Goal: Task Accomplishment & Management: Manage account settings

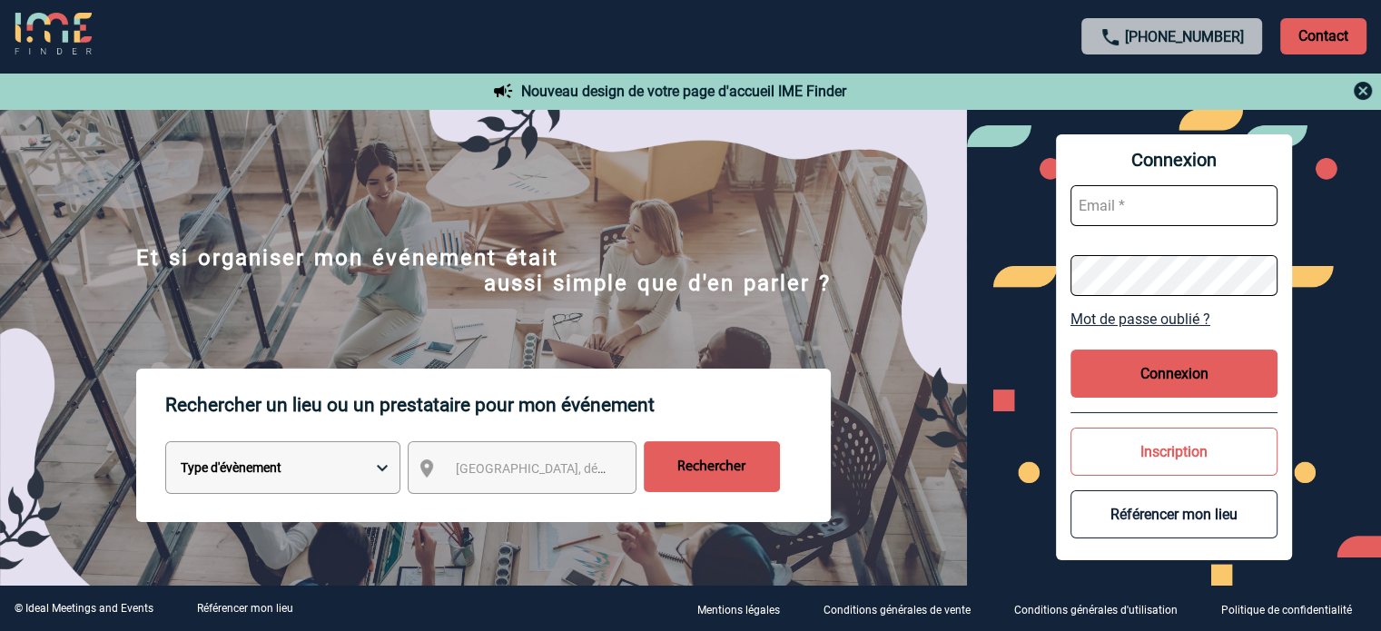
type input "cleborgne@ime-groupe.com"
click at [1116, 357] on button "Connexion" at bounding box center [1173, 373] width 207 height 48
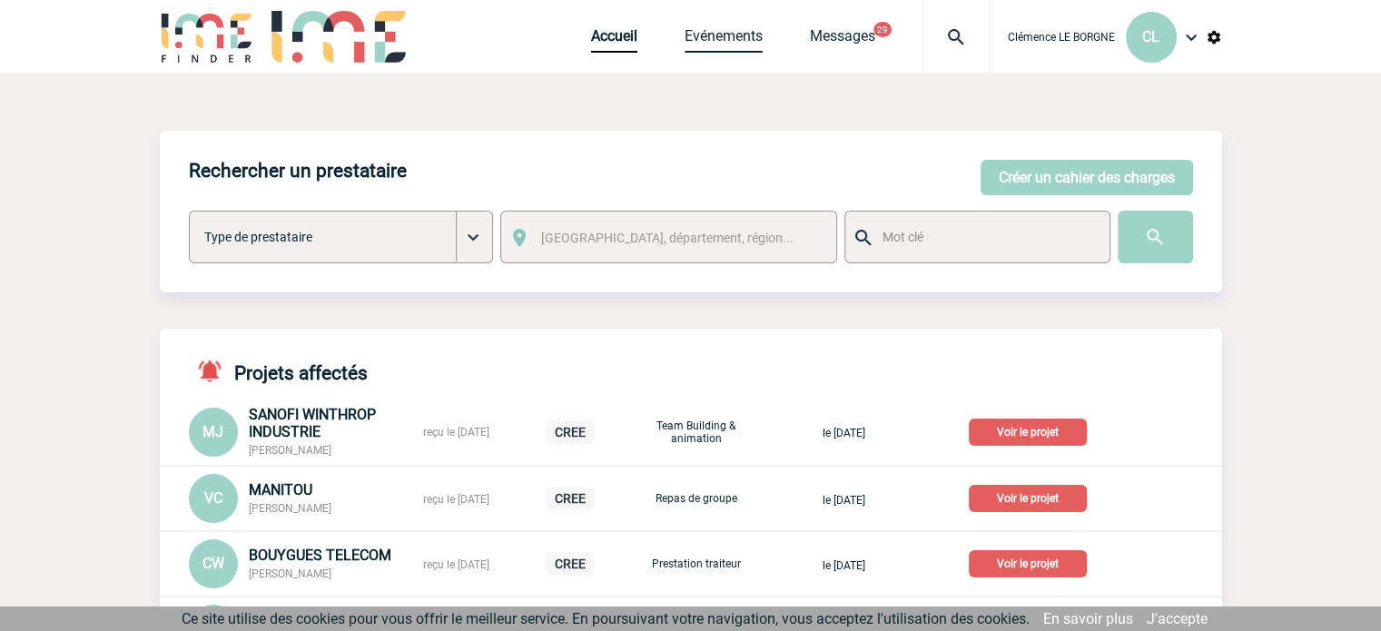
click at [748, 46] on link "Evénements" at bounding box center [723, 39] width 78 height 25
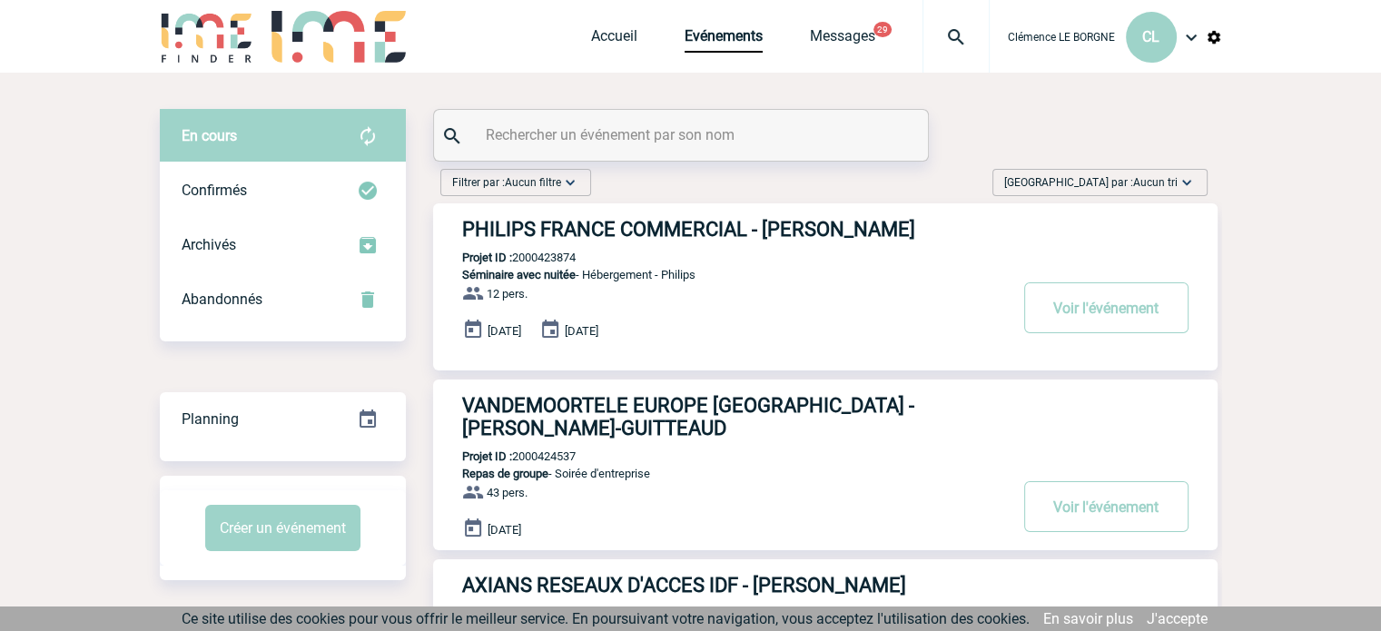
click at [599, 144] on input "text" at bounding box center [683, 135] width 404 height 26
paste input "2000425221"
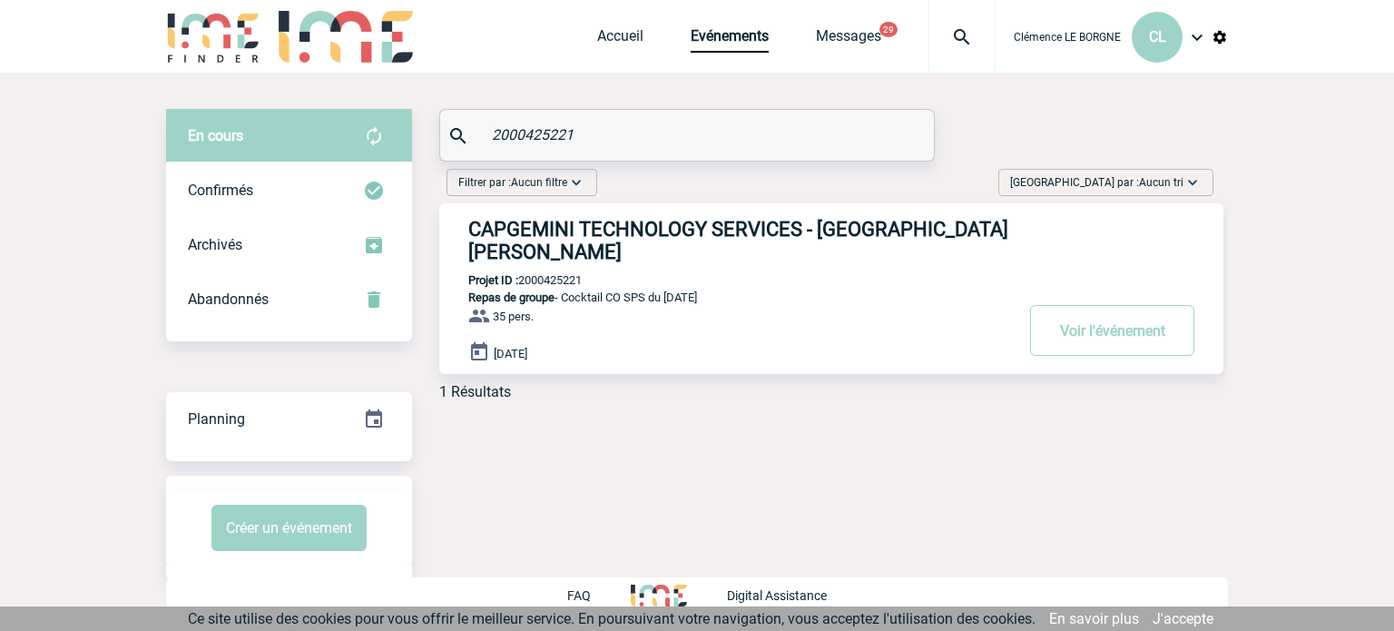
type input "2000425221"
click at [705, 304] on div "CAPGEMINI TECHNOLOGY SERVICES - [GEOGRAPHIC_DATA][PERSON_NAME] Projet ID : 2000…" at bounding box center [831, 288] width 784 height 171
click at [632, 305] on p "35 pers." at bounding box center [542, 323] width 207 height 36
click at [1066, 315] on button "Voir l'événement" at bounding box center [1112, 330] width 164 height 51
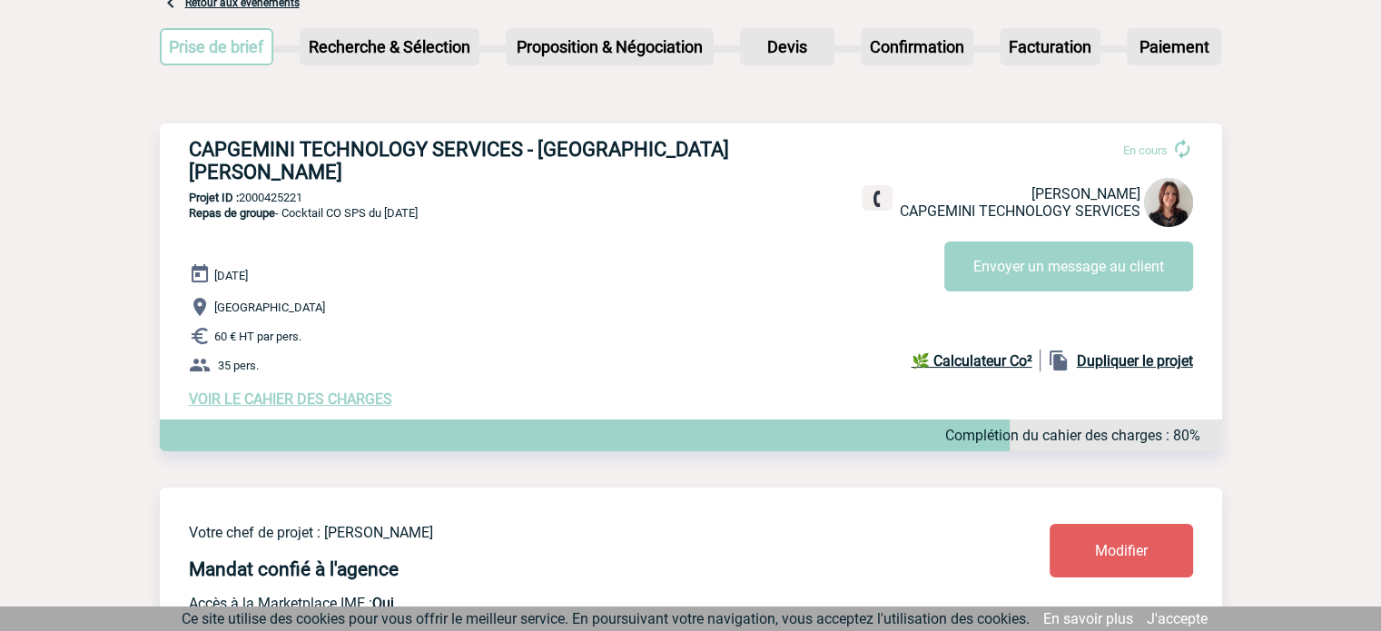
scroll to position [272, 0]
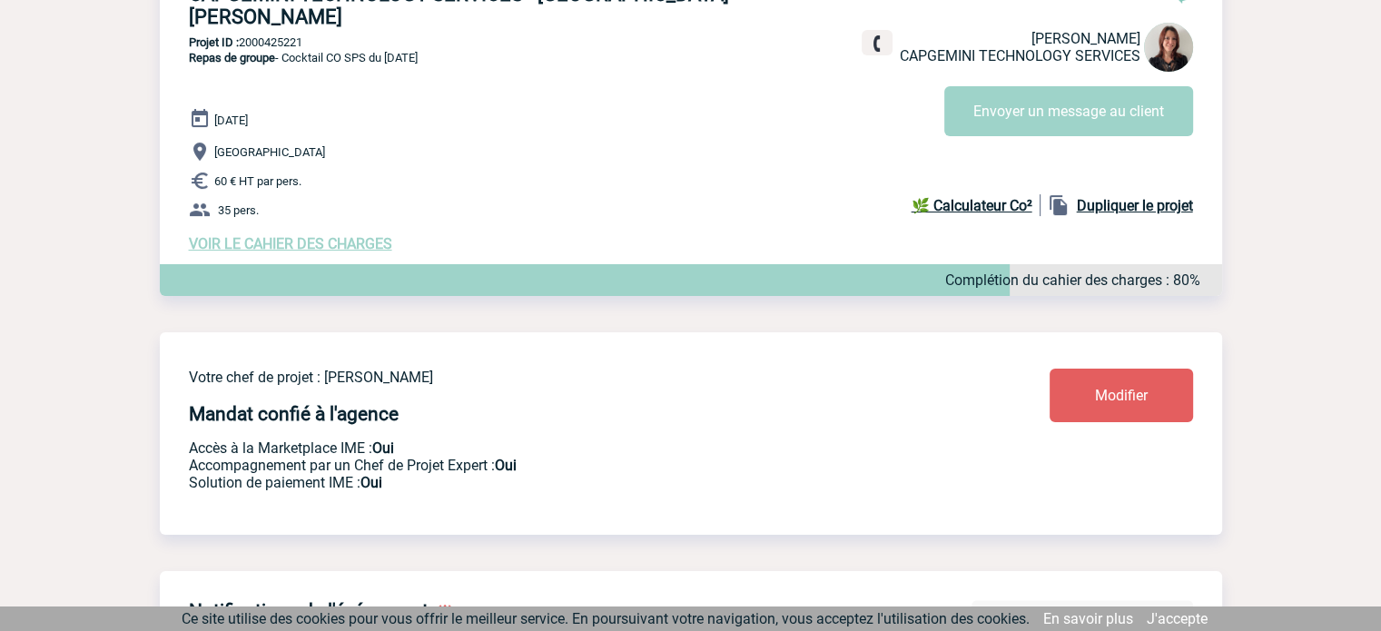
click at [321, 235] on span "VOIR LE CAHIER DES CHARGES" at bounding box center [290, 243] width 203 height 17
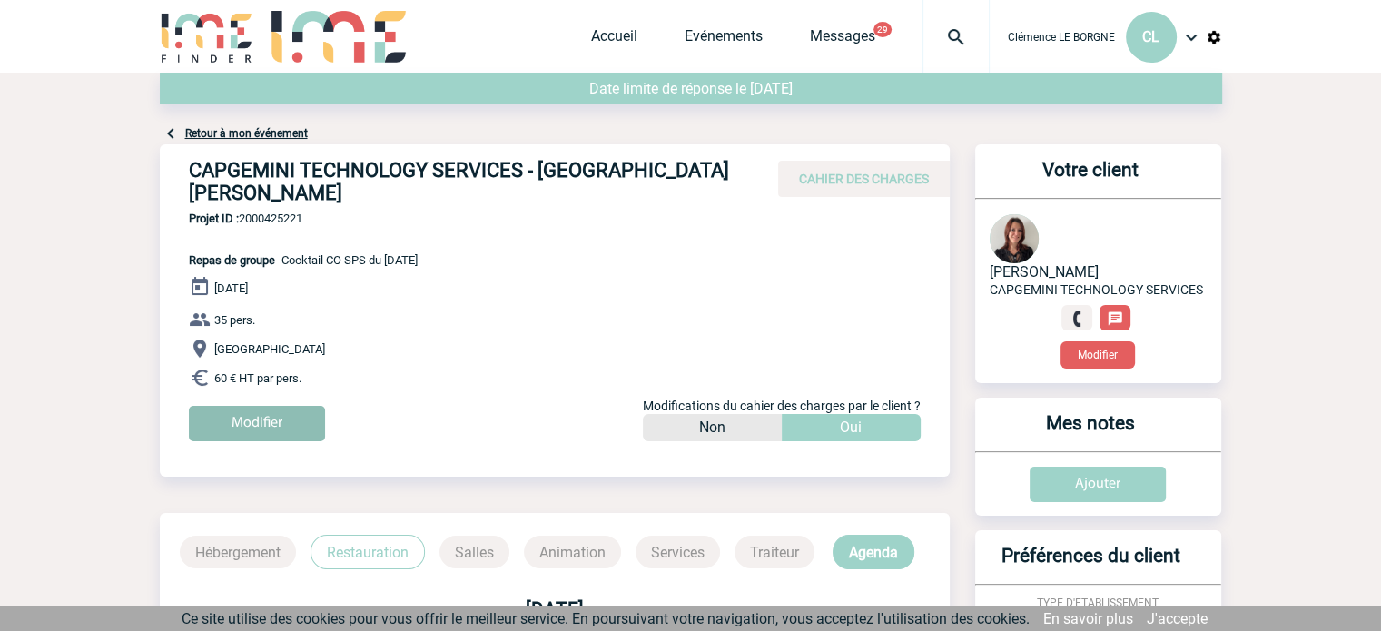
click at [220, 414] on input "Modifier" at bounding box center [257, 423] width 136 height 35
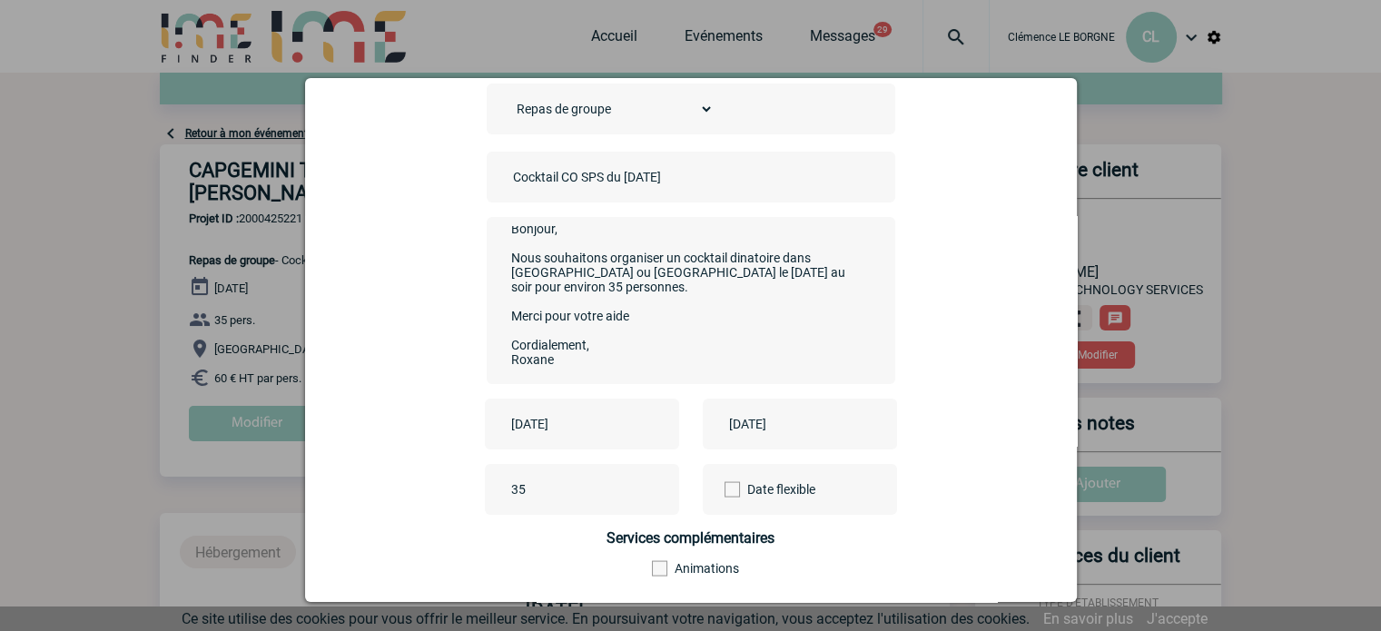
scroll to position [182, 0]
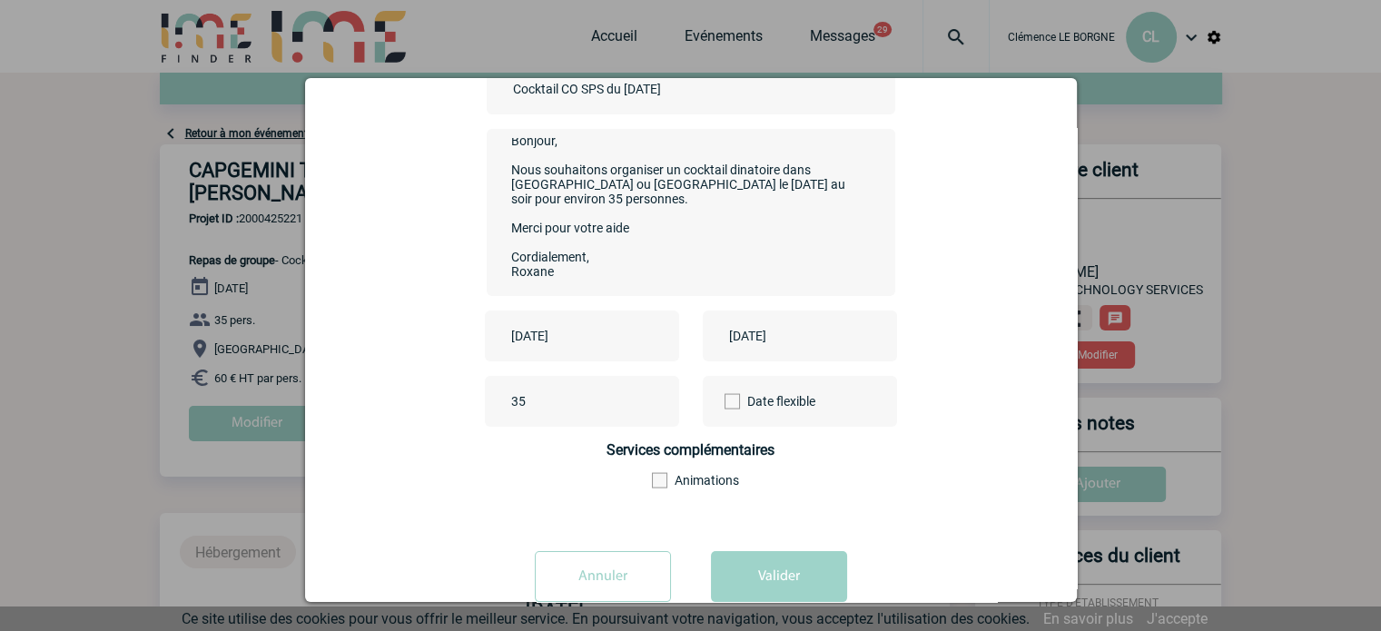
click at [592, 579] on input "Annuler" at bounding box center [603, 576] width 136 height 51
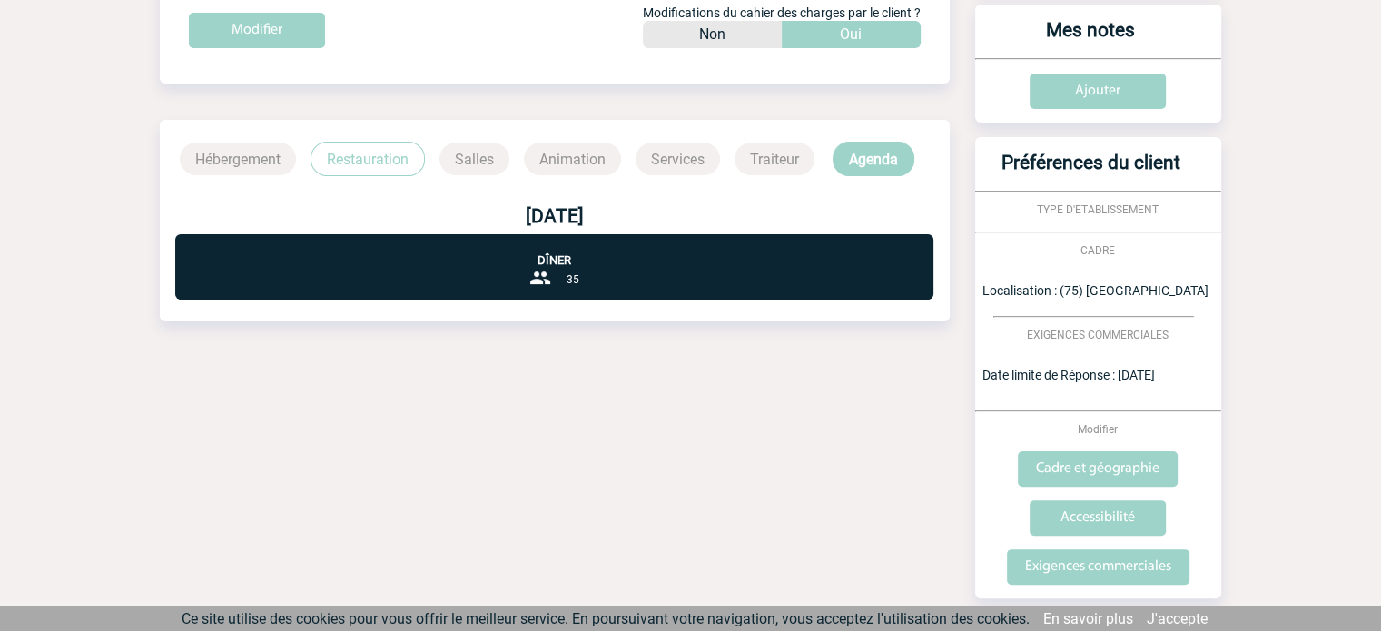
scroll to position [545, 0]
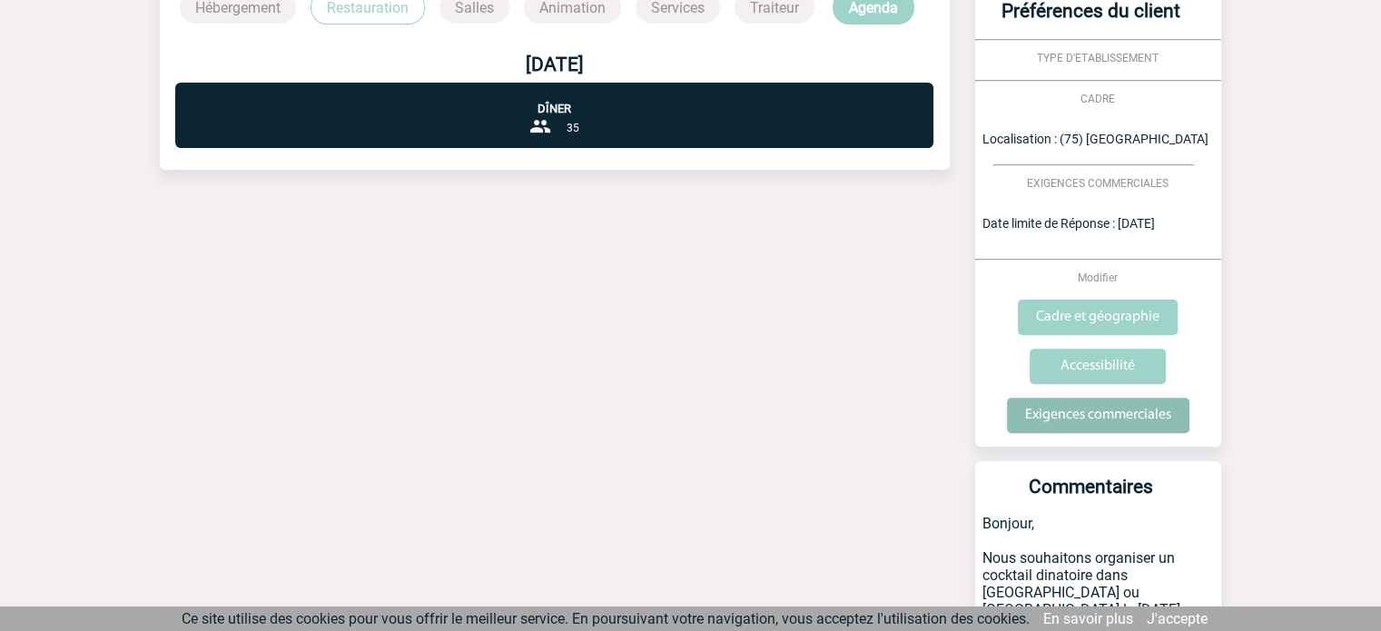
click at [1150, 424] on input "Exigences commerciales" at bounding box center [1098, 415] width 182 height 35
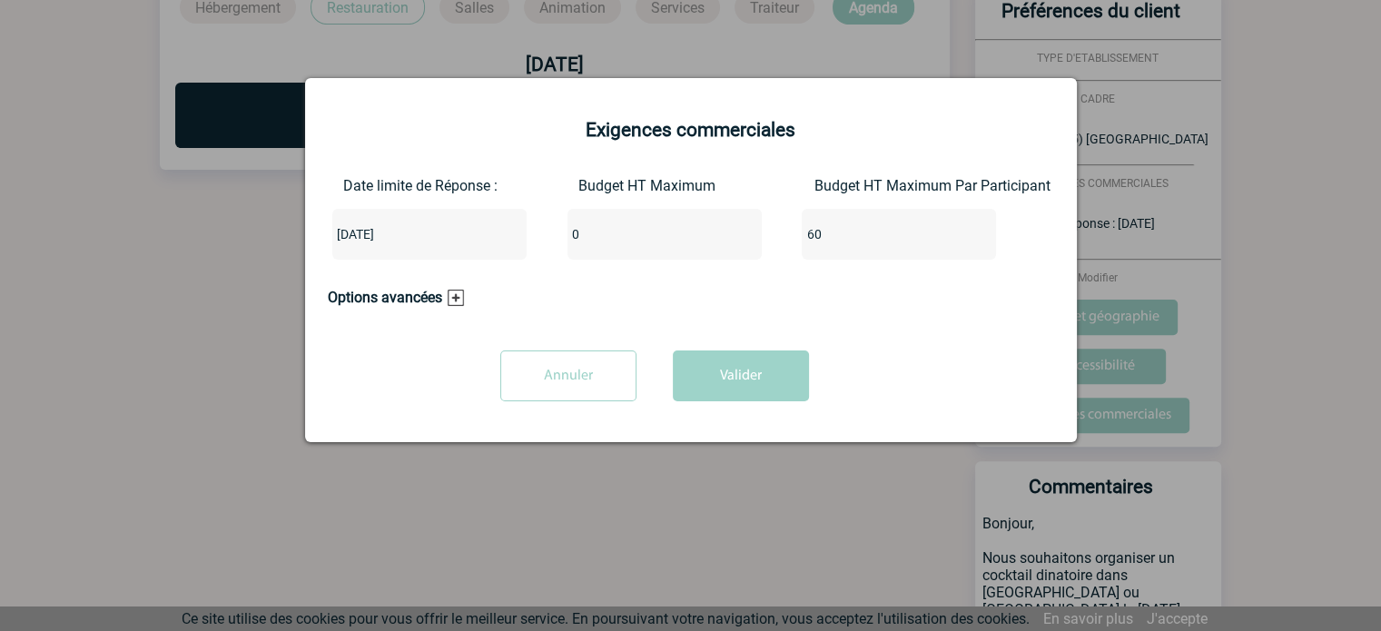
drag, startPoint x: 845, startPoint y: 239, endPoint x: 732, endPoint y: 224, distance: 113.5
click at [732, 224] on div "Date limite de Réponse : 2025-08-27 Budget HT Maximum 0 Budget HT Maximum Par P…" at bounding box center [691, 225] width 726 height 97
click at [655, 233] on input "0" at bounding box center [652, 234] width 171 height 24
drag, startPoint x: 654, startPoint y: 233, endPoint x: 550, endPoint y: 236, distance: 104.4
click at [550, 236] on div "Date limite de Réponse : 2025-08-27 Budget HT Maximum 0 Budget HT Maximum Par P…" at bounding box center [691, 225] width 726 height 97
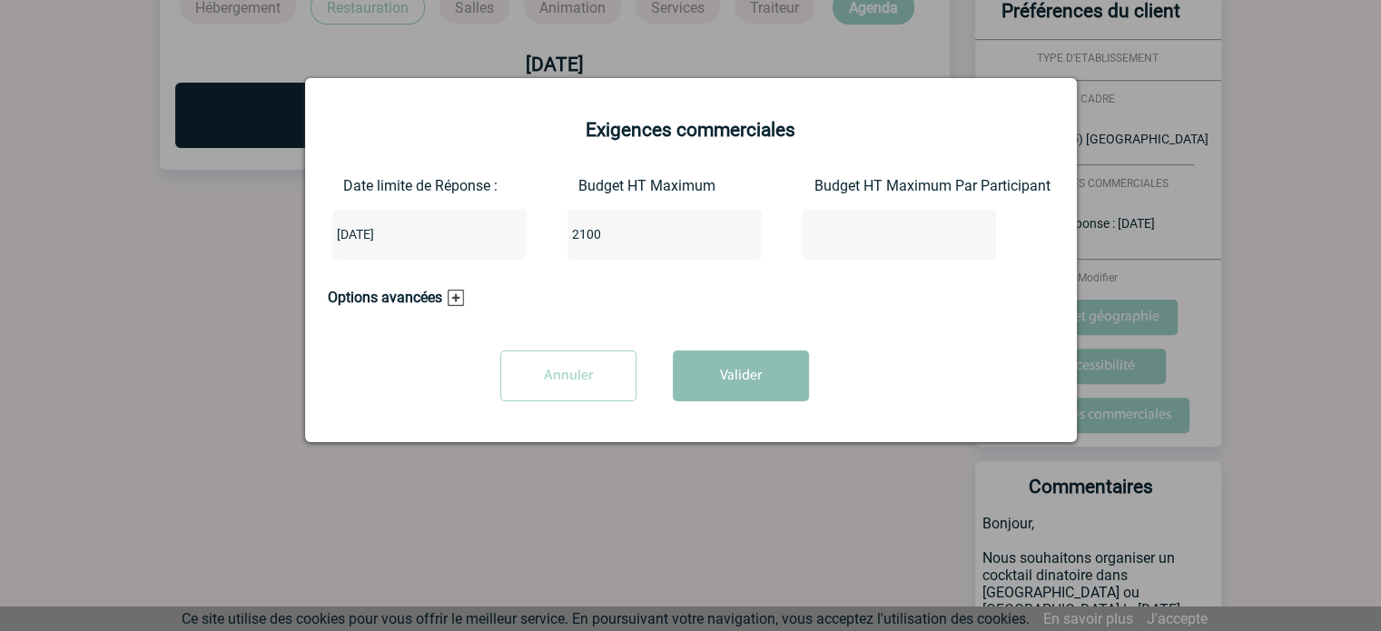
type input "2100"
click at [712, 373] on button "Valider" at bounding box center [741, 375] width 136 height 51
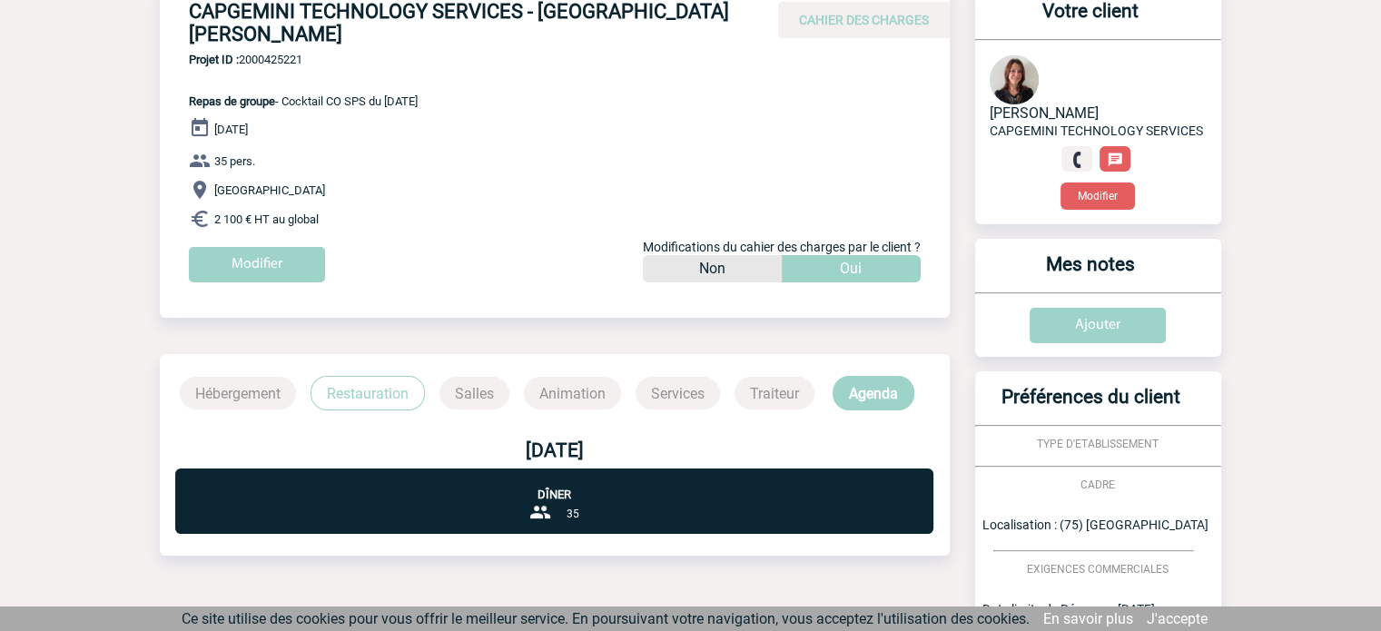
scroll to position [0, 0]
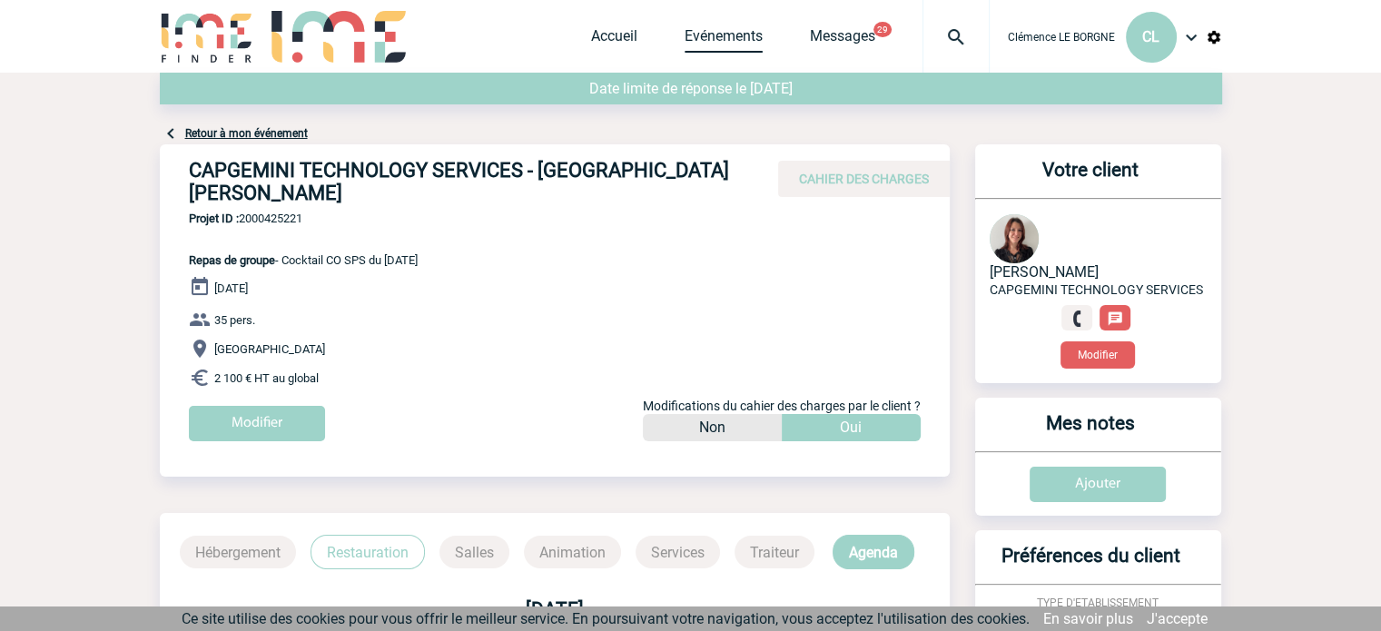
drag, startPoint x: 741, startPoint y: 37, endPoint x: 737, endPoint y: 50, distance: 13.2
click at [741, 37] on link "Evénements" at bounding box center [723, 39] width 78 height 25
click at [746, 39] on link "Evénements" at bounding box center [723, 39] width 78 height 25
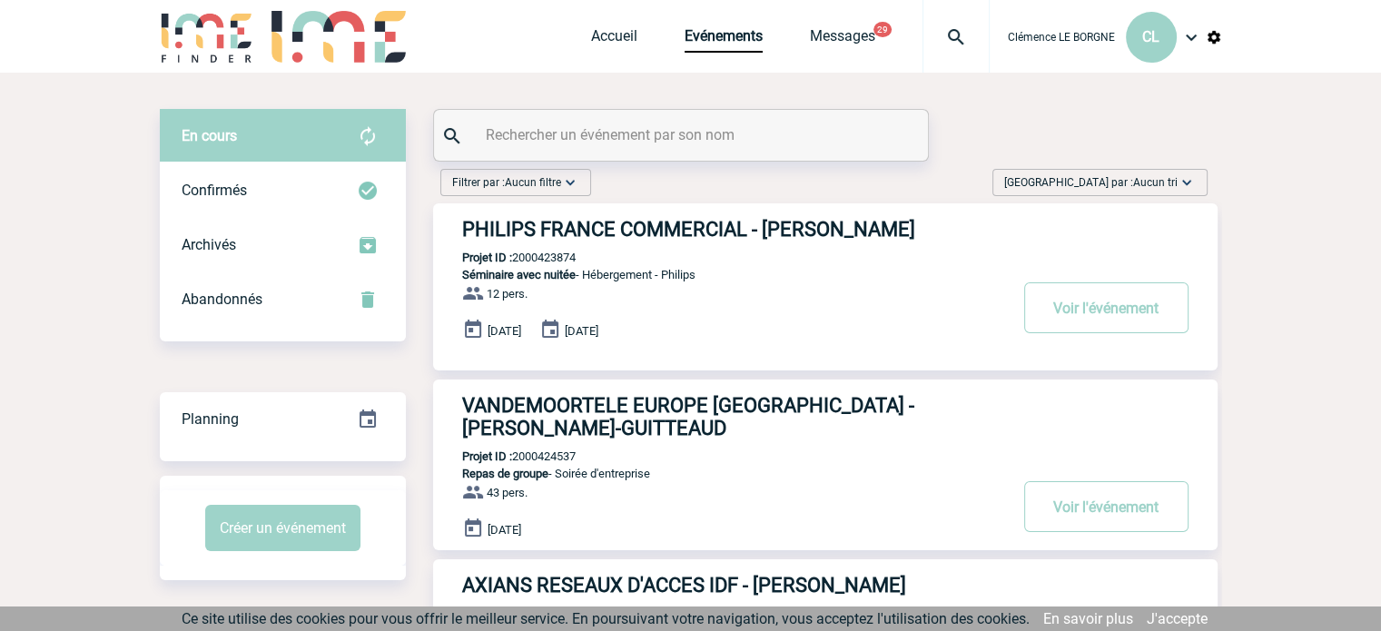
click at [739, 136] on input "text" at bounding box center [683, 135] width 404 height 26
paste input "2000425225"
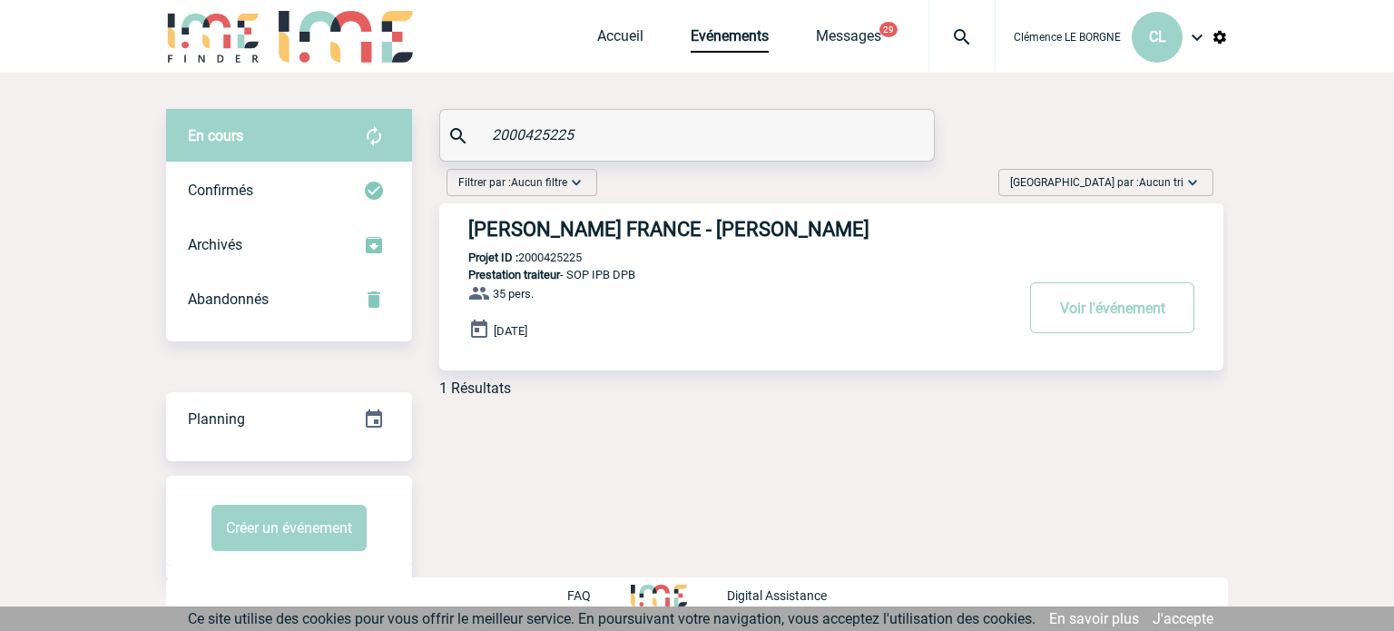
type input "2000425225"
click at [588, 274] on p "Prestation traiteur - SOP IPB DPB" at bounding box center [726, 275] width 574 height 14
drag, startPoint x: 862, startPoint y: 286, endPoint x: 1012, endPoint y: 293, distance: 149.9
click at [863, 286] on div "ROBERT BOSCH FRANCE - Valérie LEFEVRE Projet ID : 2000425225 Prestation traiteu…" at bounding box center [831, 286] width 784 height 167
click at [1047, 298] on button "Voir l'événement" at bounding box center [1112, 307] width 164 height 51
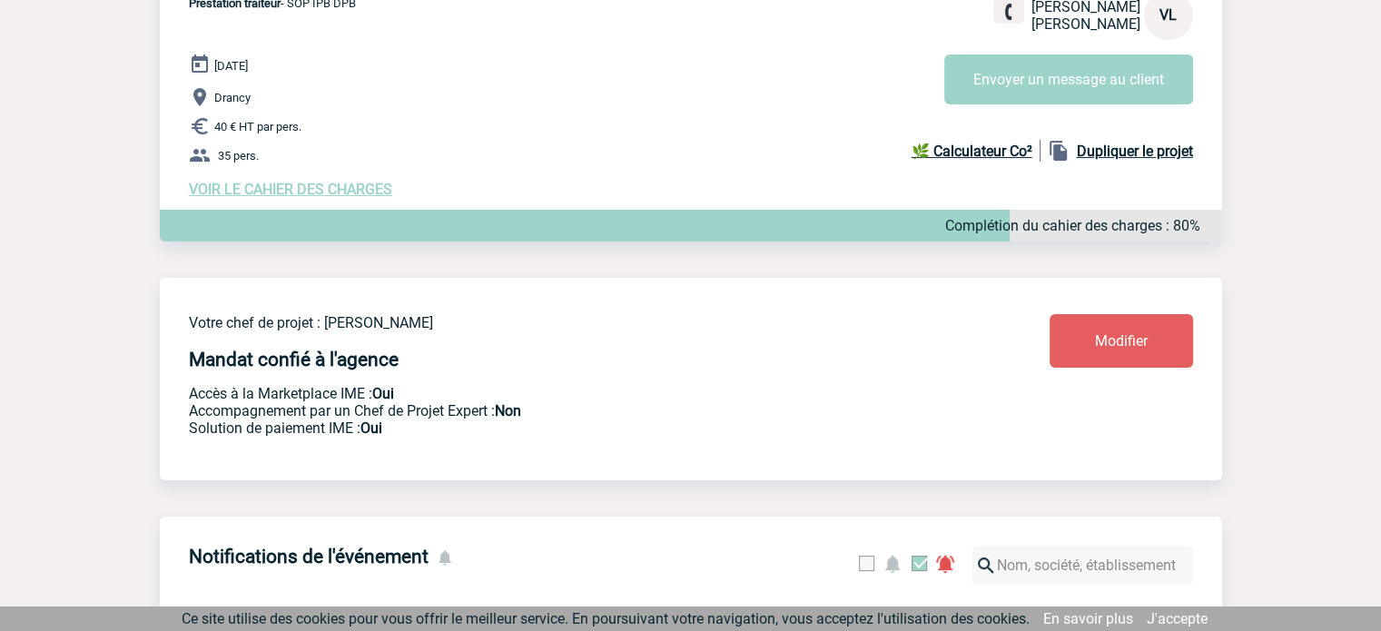
scroll to position [272, 0]
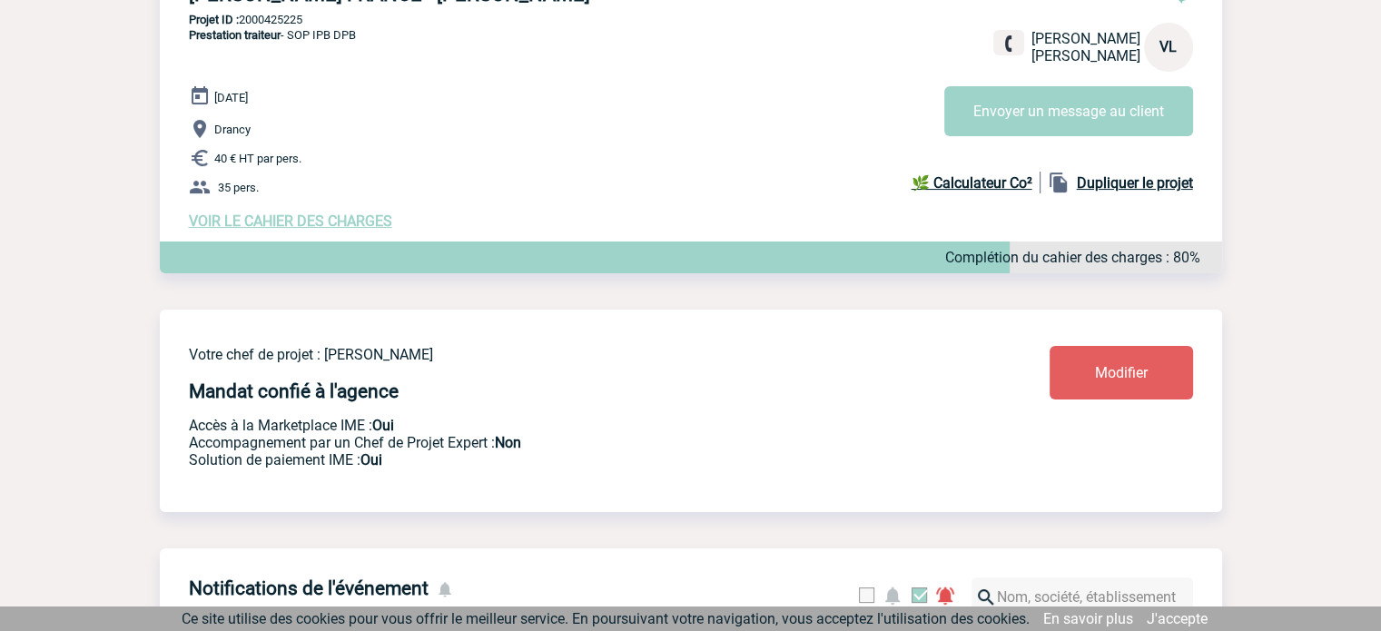
click at [368, 214] on div "29 Septembre 2025 Drancy 40 € HT par pers. 35 pers. VOIR LE CAHIER DES CHARGES …" at bounding box center [705, 157] width 1033 height 144
click at [280, 228] on span "VOIR LE CAHIER DES CHARGES" at bounding box center [290, 220] width 203 height 17
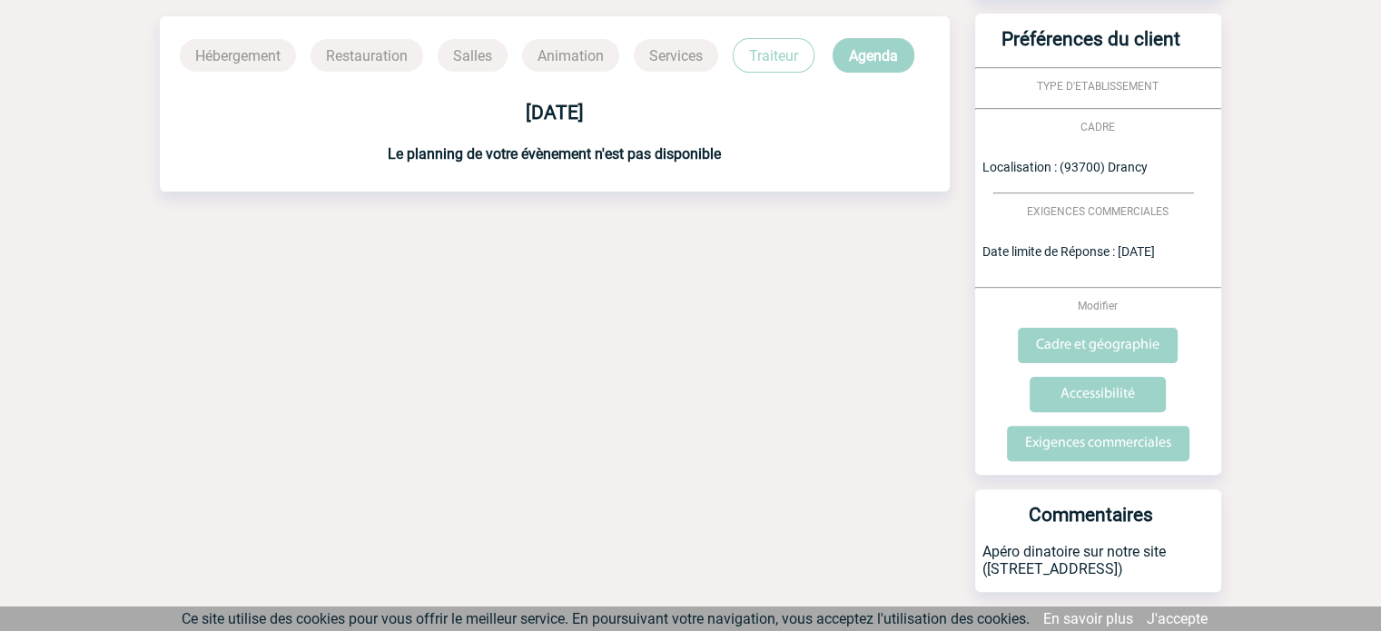
scroll to position [530, 0]
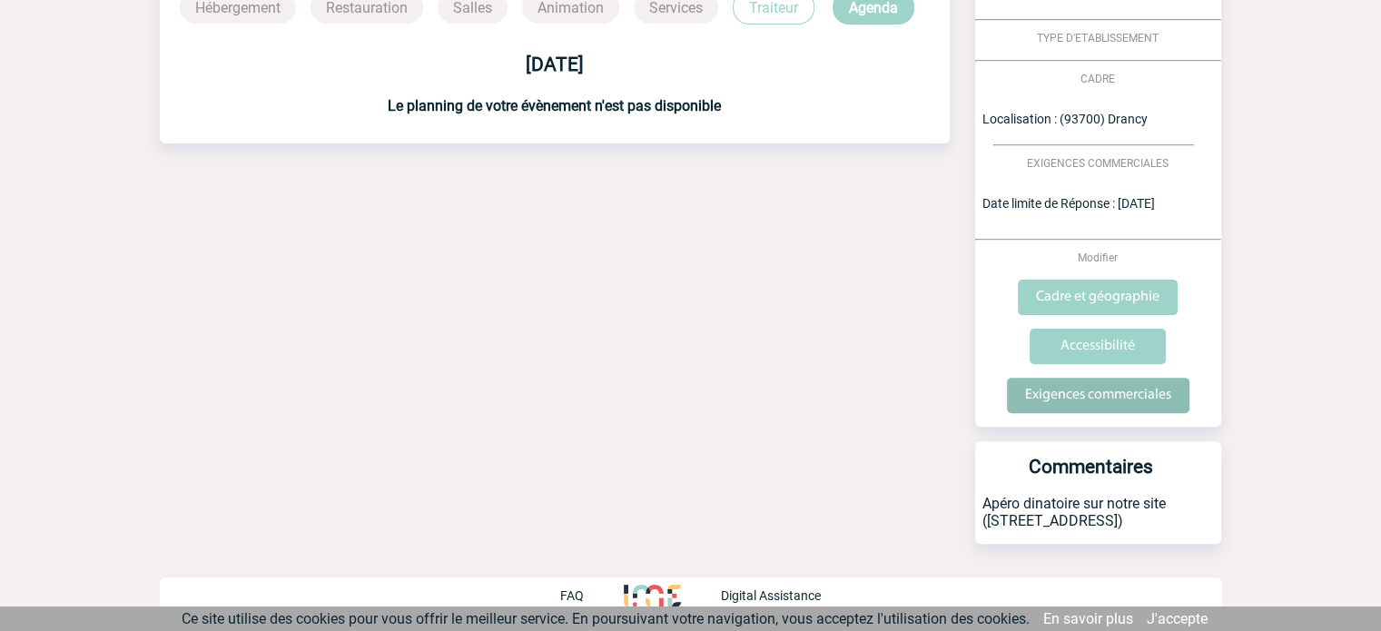
click at [1134, 392] on input "Exigences commerciales" at bounding box center [1098, 395] width 182 height 35
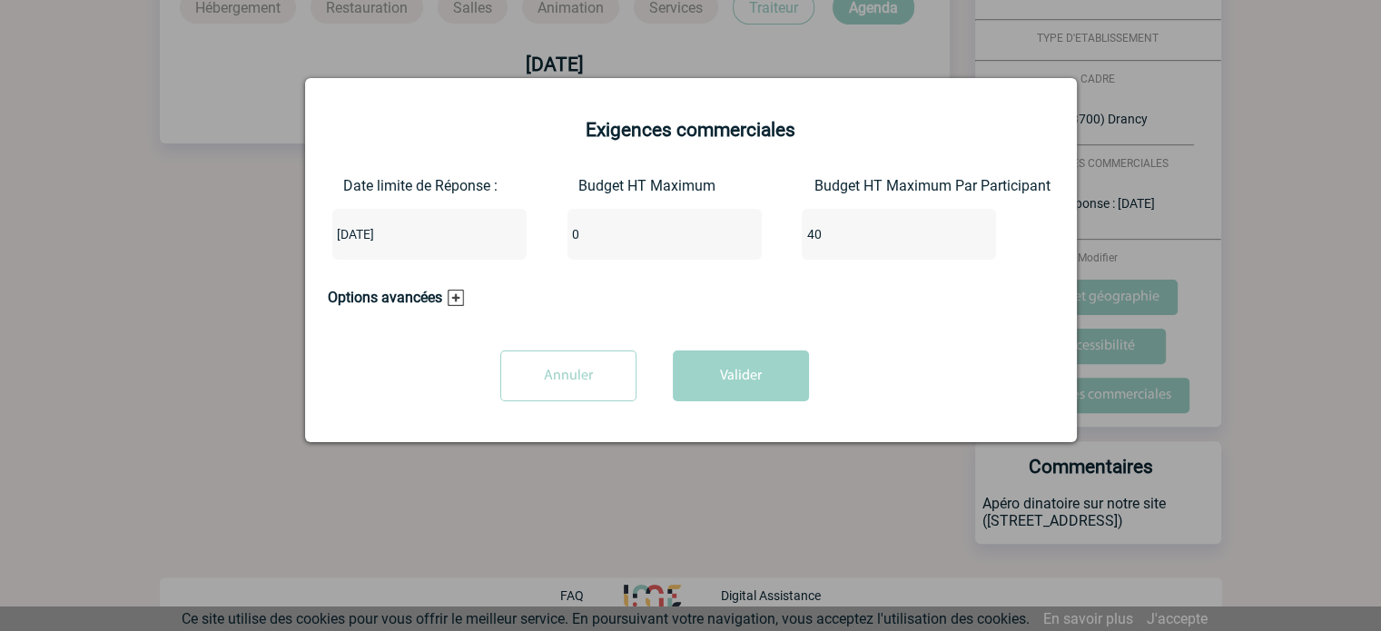
drag, startPoint x: 674, startPoint y: 242, endPoint x: 543, endPoint y: 249, distance: 131.8
click at [543, 249] on div "Date limite de Réponse : [DATE] Budget HT Maximum 0 Budget HT Maximum Par Parti…" at bounding box center [691, 225] width 726 height 97
type input "1400"
click at [757, 369] on button "Valider" at bounding box center [741, 375] width 136 height 51
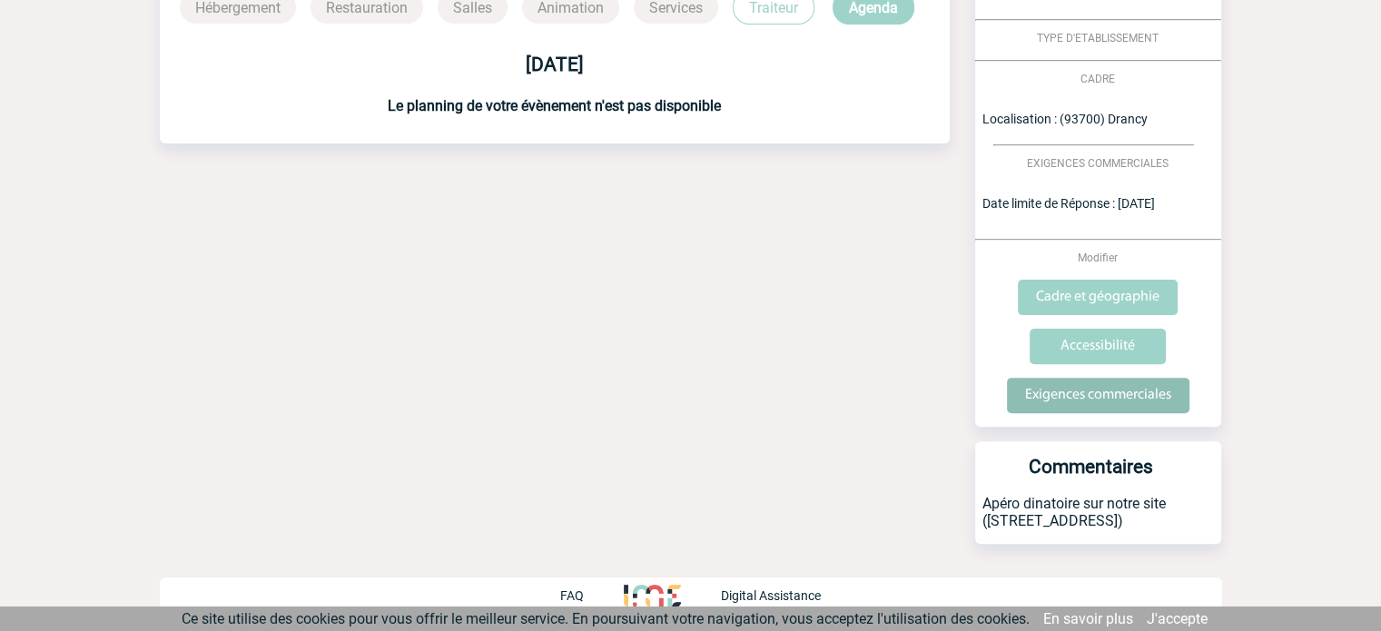
click at [1042, 394] on input "Exigences commerciales" at bounding box center [1098, 395] width 182 height 35
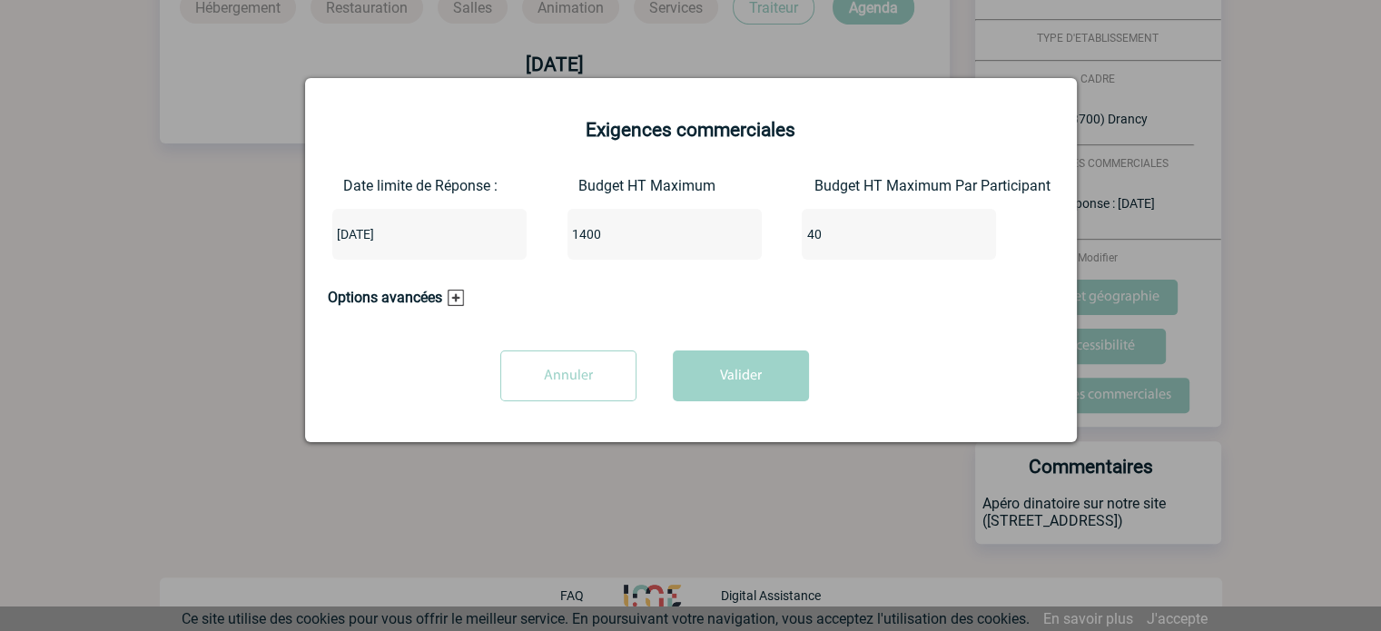
drag, startPoint x: 880, startPoint y: 235, endPoint x: 765, endPoint y: 227, distance: 115.6
click at [765, 227] on div "Date limite de Réponse : [DATE] Budget HT Maximum 1400 Budget HT Maximum Par Pa…" at bounding box center [691, 225] width 726 height 97
click at [687, 397] on button "Valider" at bounding box center [741, 375] width 136 height 51
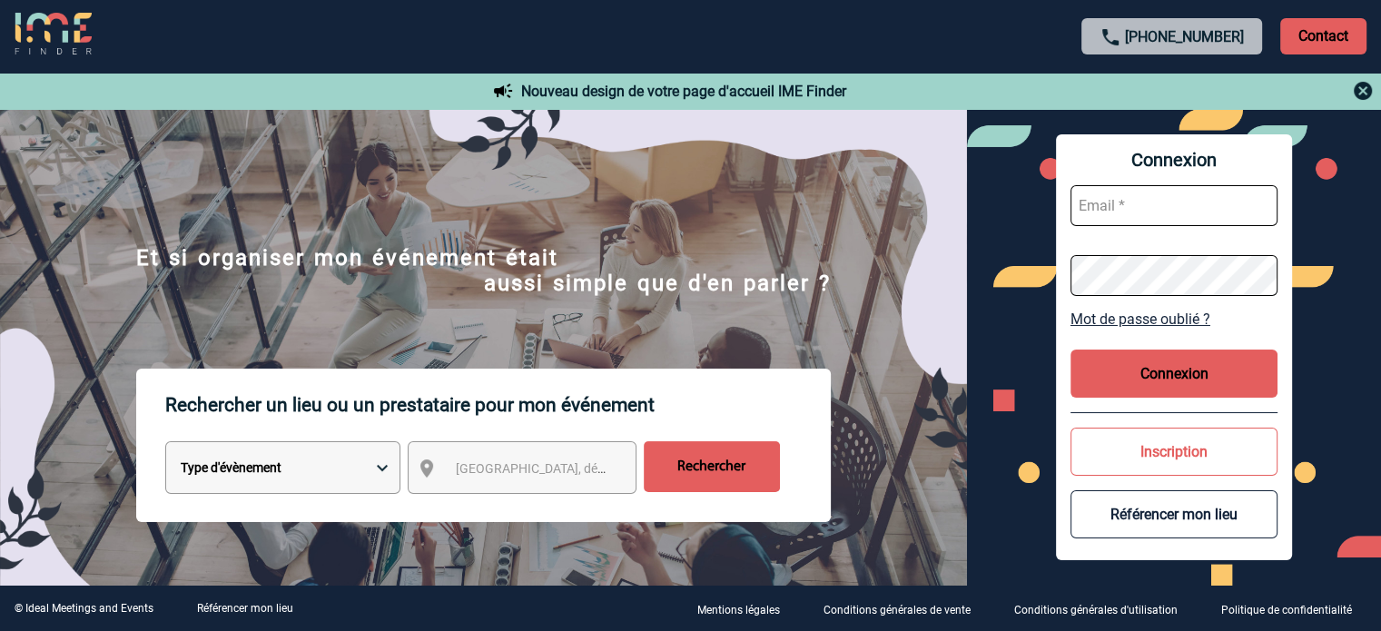
type input "[EMAIL_ADDRESS][DOMAIN_NAME]"
click at [1126, 360] on button "Connexion" at bounding box center [1173, 373] width 207 height 48
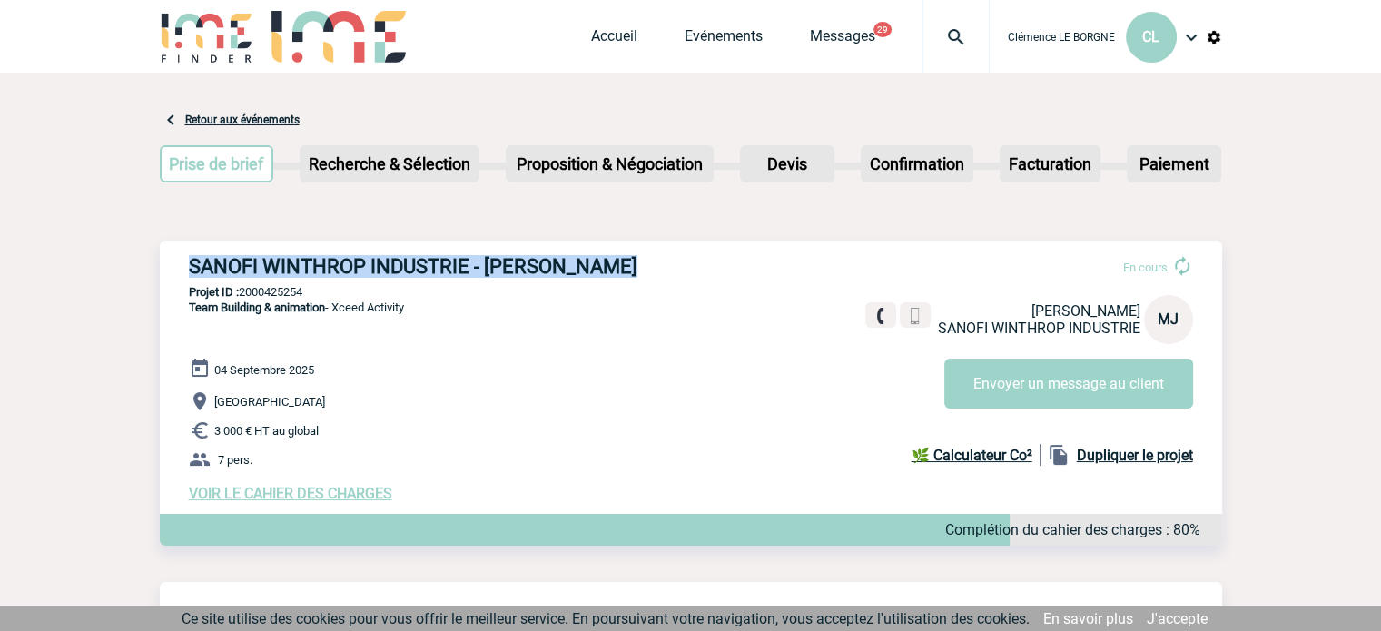
drag, startPoint x: 167, startPoint y: 262, endPoint x: 636, endPoint y: 267, distance: 469.3
click at [636, 267] on div "SANOFI WINTHROP INDUSTRIE - [PERSON_NAME] En cours [PERSON_NAME] WINTHROP INDUS…" at bounding box center [691, 379] width 1062 height 276
copy h3 "SANOFI WINTHROP INDUSTRIE - [PERSON_NAME]"
drag, startPoint x: 327, startPoint y: 297, endPoint x: 240, endPoint y: 290, distance: 87.4
click at [240, 290] on p "Projet ID : 2000425254" at bounding box center [691, 292] width 1062 height 14
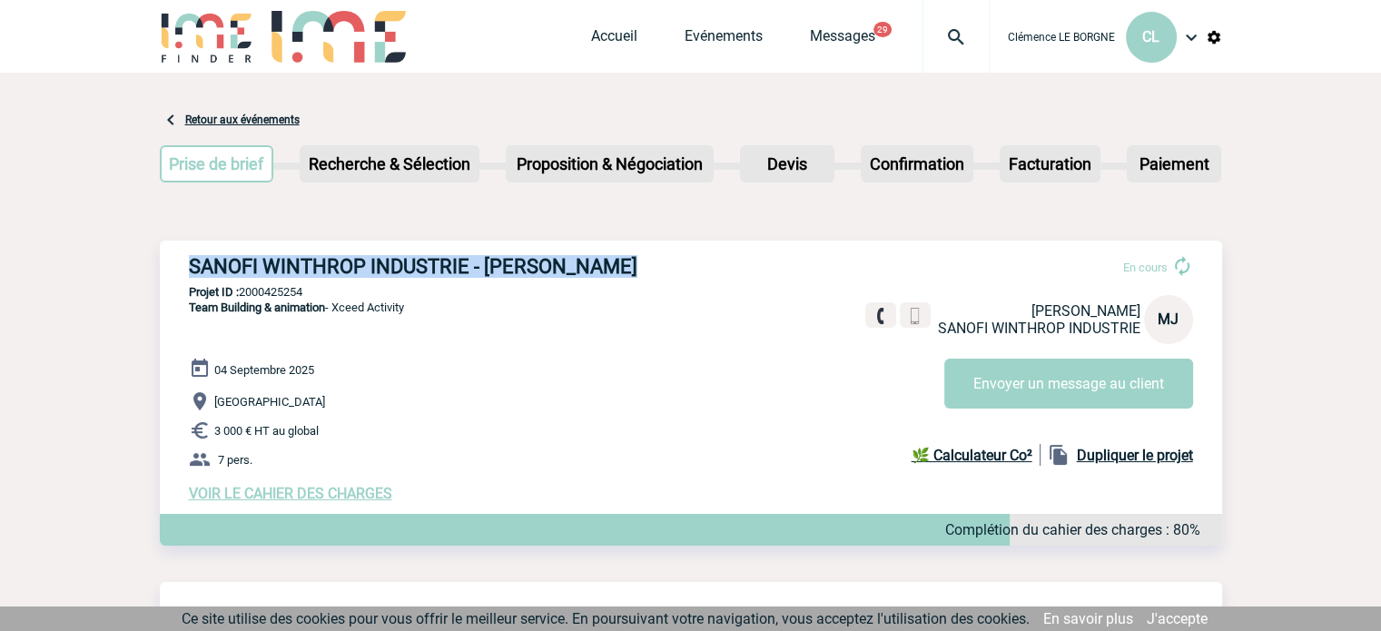
copy p "2000425254"
